Goal: Navigation & Orientation: Find specific page/section

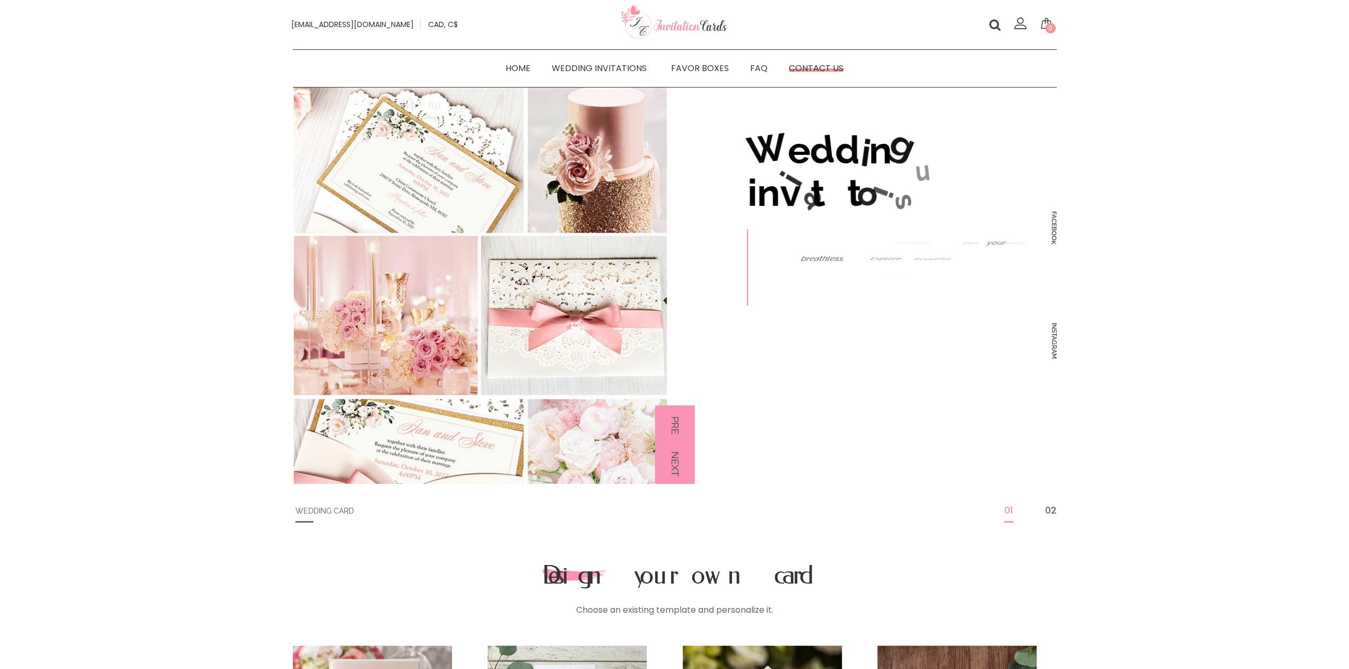
click at [827, 66] on link "Contact Us" at bounding box center [816, 67] width 76 height 15
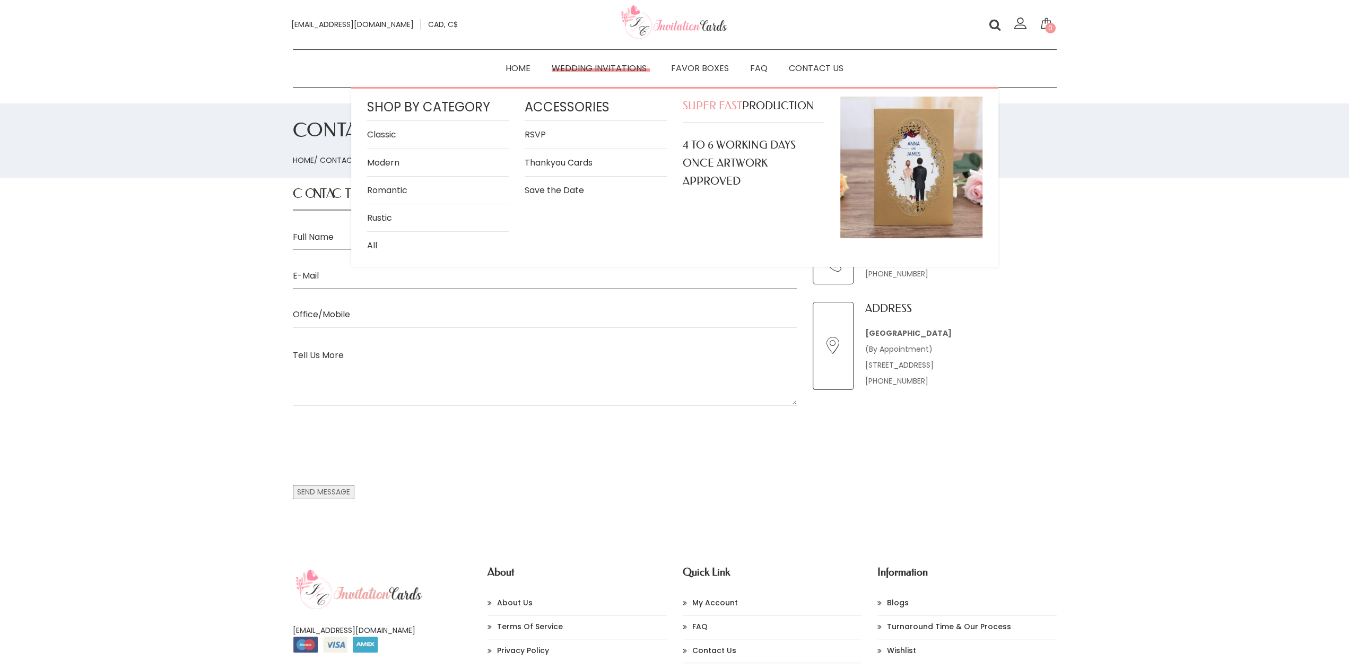
click at [380, 158] on link "Modern" at bounding box center [438, 162] width 142 height 14
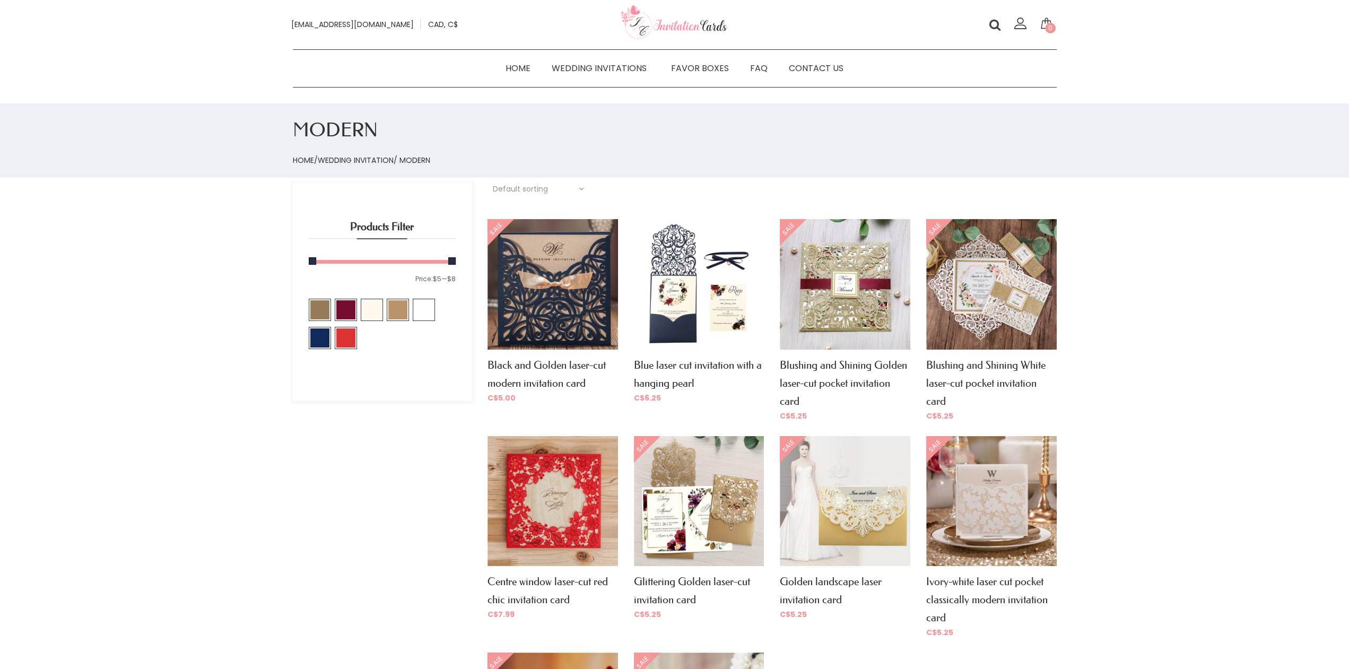
click at [1260, 348] on div "Modern Home / Wedding Invitation / Modern Filter Show: 8 / 12 / 16 / 20 Default…" at bounding box center [674, 496] width 1349 height 787
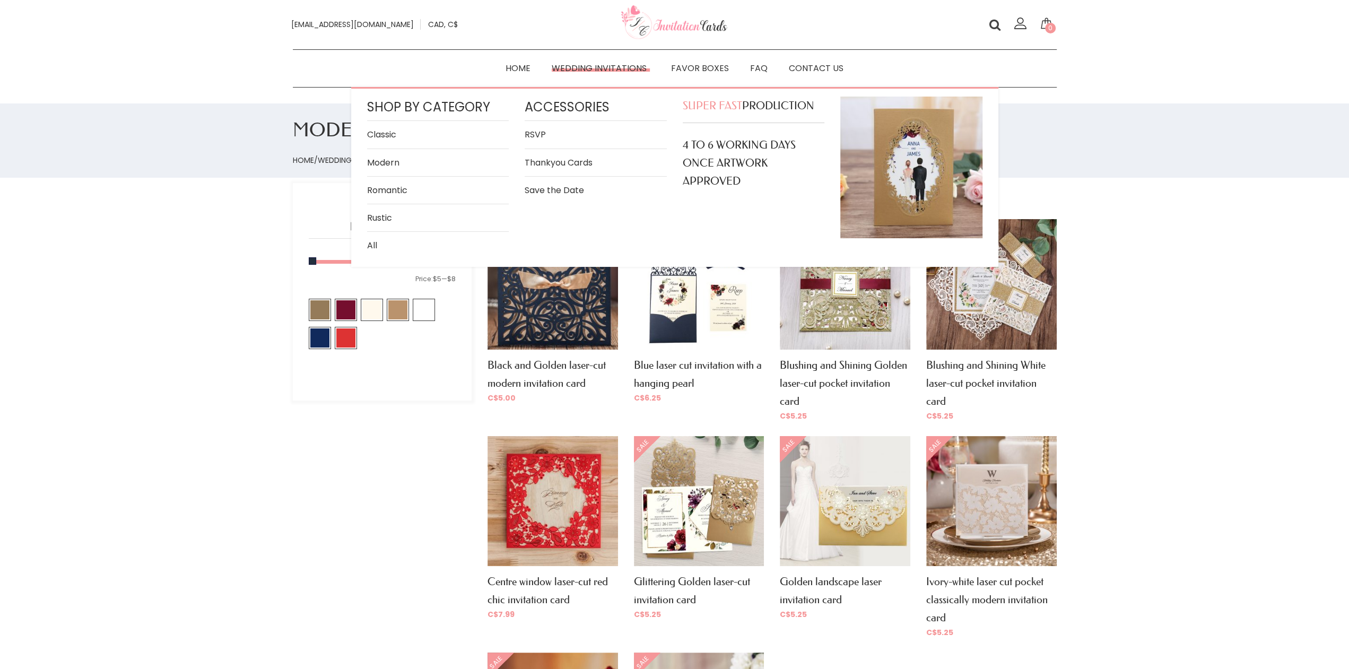
click at [370, 242] on link "All" at bounding box center [438, 245] width 142 height 14
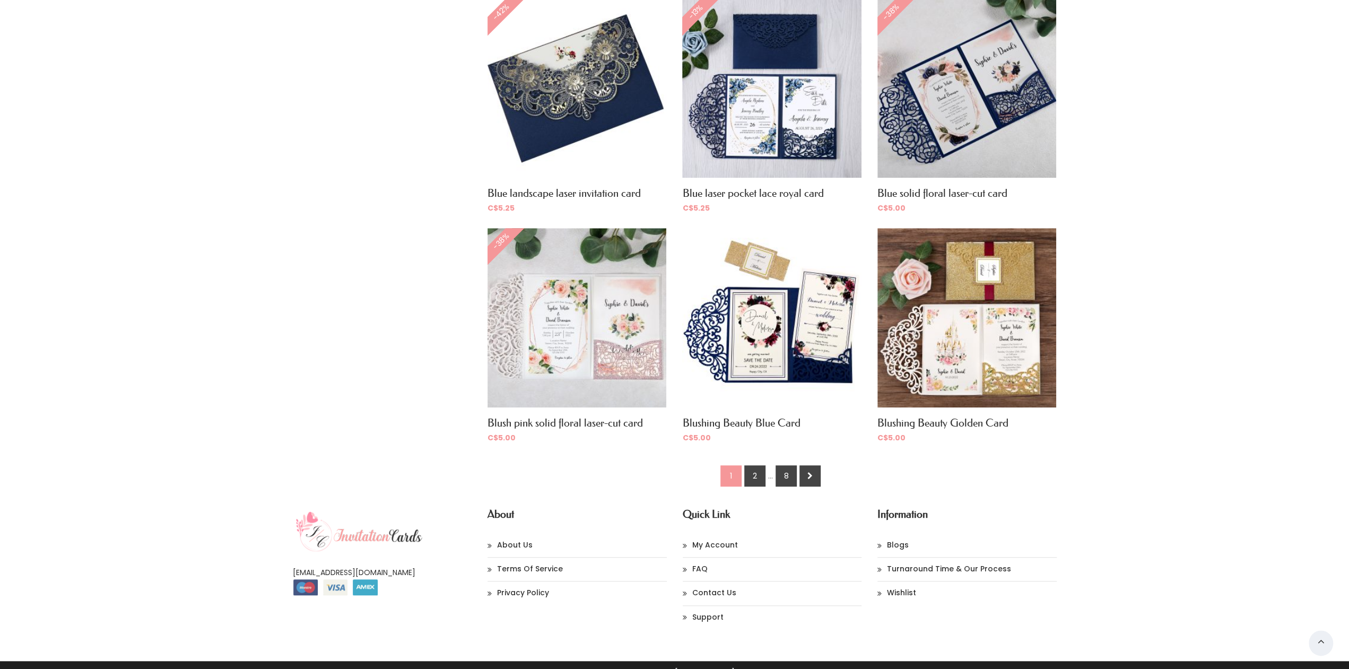
scroll to position [730, 0]
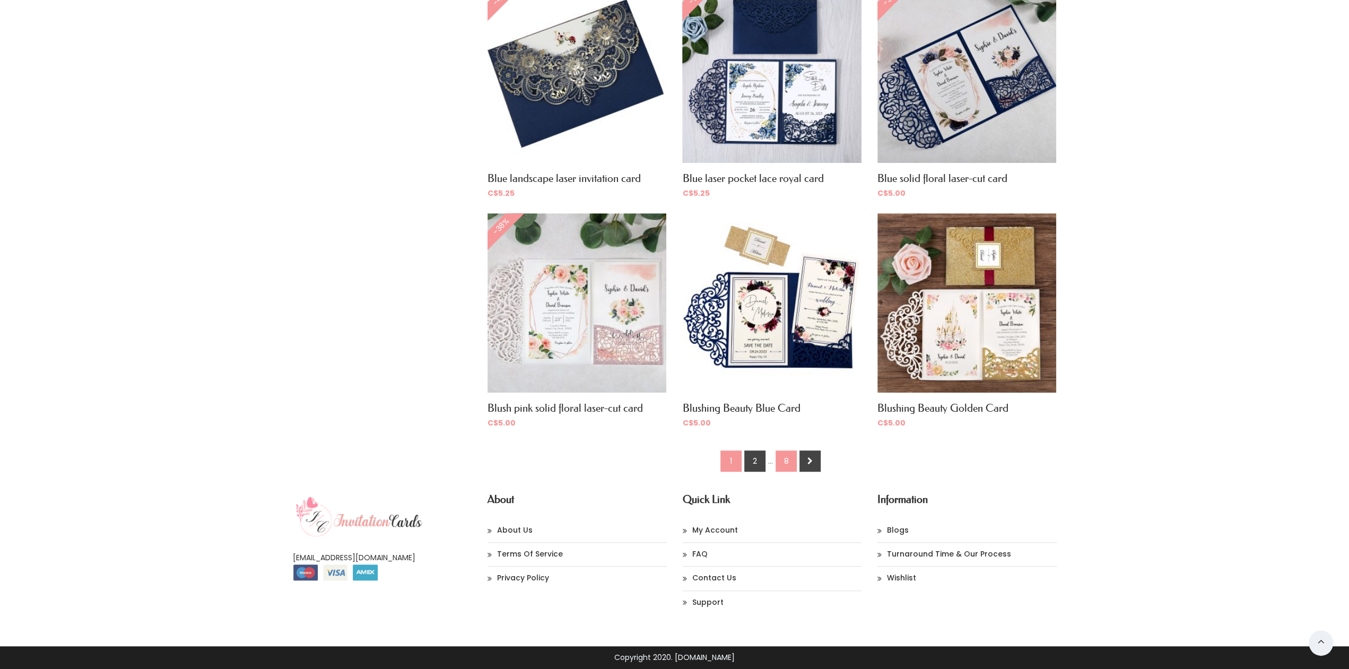
click at [786, 462] on link "8" at bounding box center [785, 460] width 21 height 21
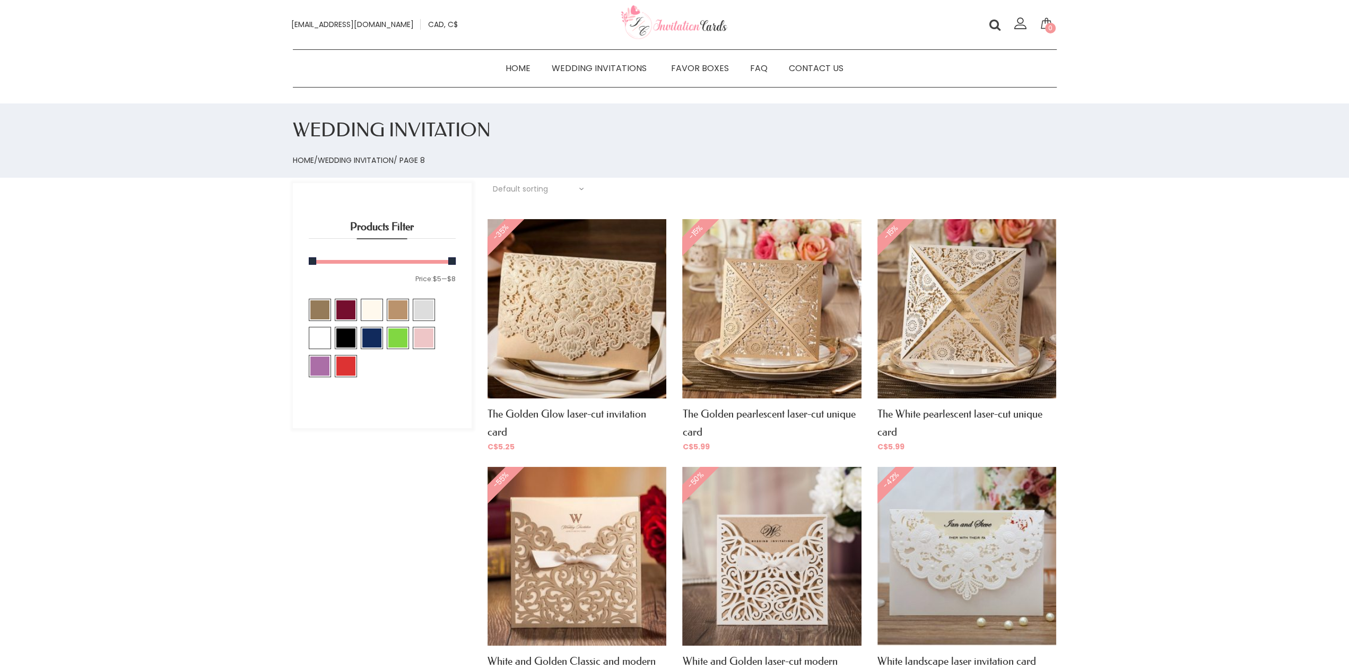
scroll to position [519, 0]
